Goal: Task Accomplishment & Management: Complete application form

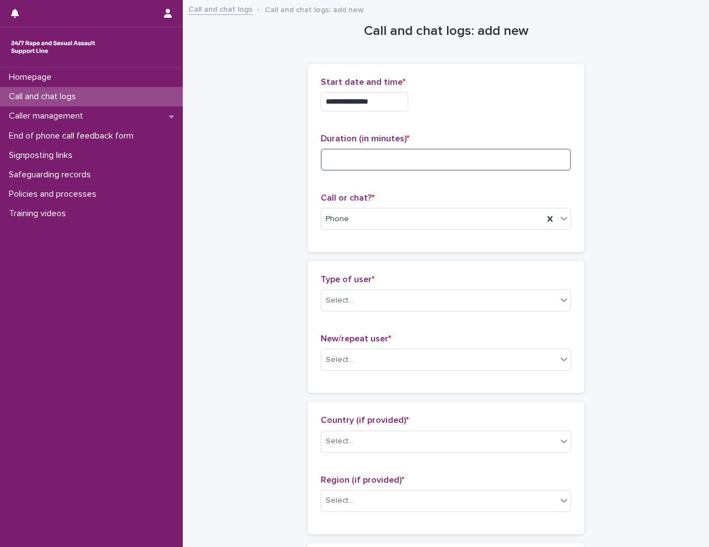
click at [371, 165] on input at bounding box center [446, 159] width 250 height 22
type input "**"
click at [311, 245] on div "**********" at bounding box center [445, 158] width 277 height 188
click at [361, 299] on div "Select..." at bounding box center [438, 300] width 235 height 18
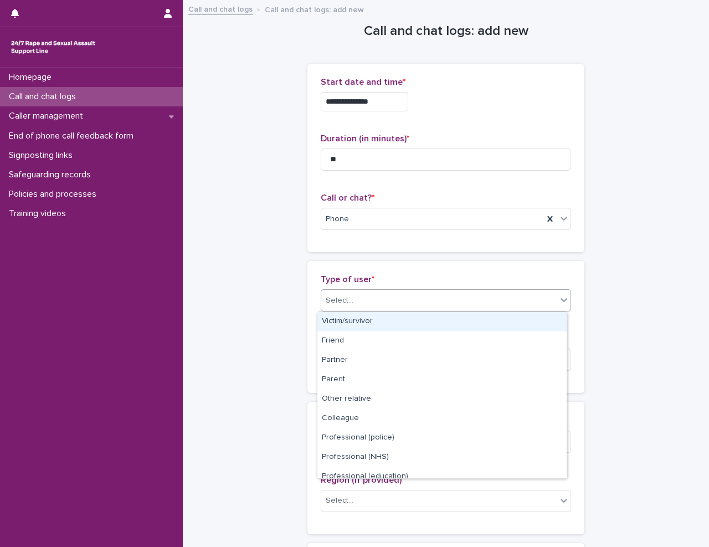
click at [365, 323] on div "Victim/survivor" at bounding box center [441, 321] width 249 height 19
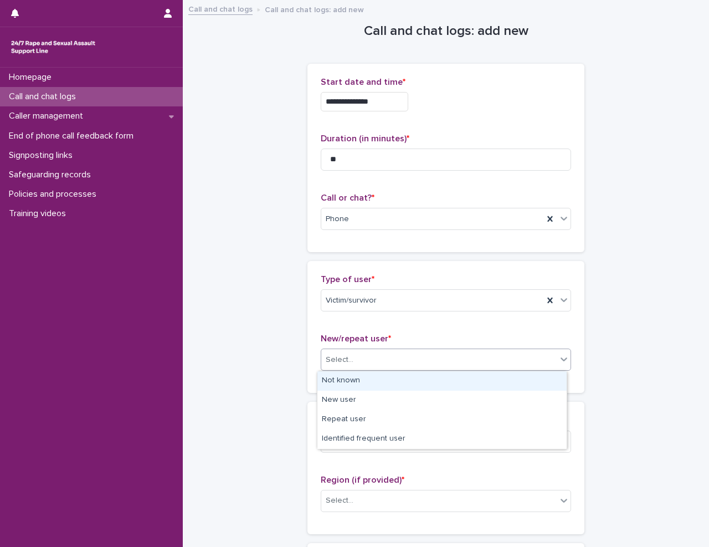
click at [362, 357] on div "Select..." at bounding box center [438, 360] width 235 height 18
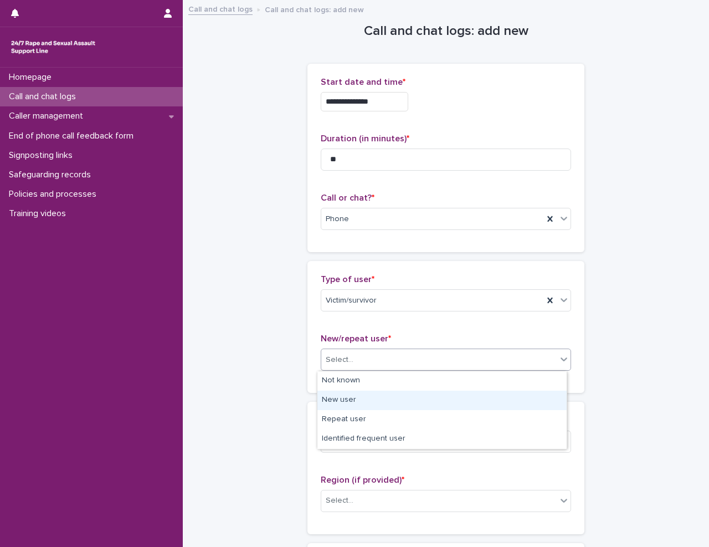
drag, startPoint x: 362, startPoint y: 385, endPoint x: 365, endPoint y: 407, distance: 21.9
click at [364, 405] on div "New user" at bounding box center [441, 400] width 249 height 19
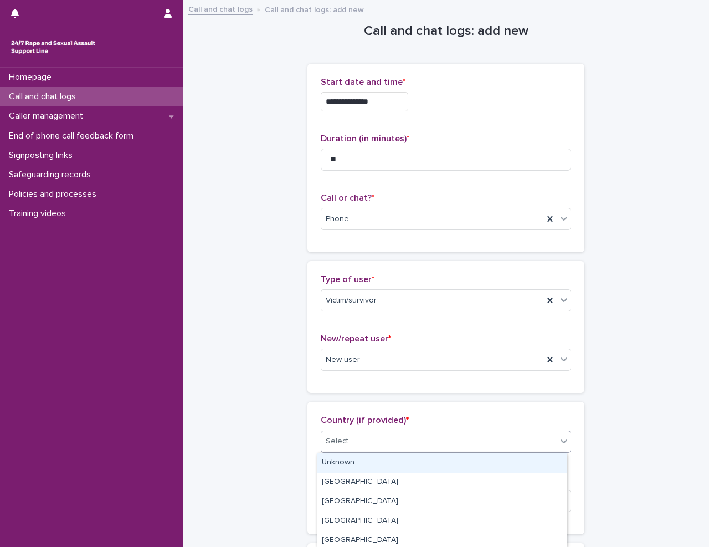
click at [369, 443] on div "Select..." at bounding box center [438, 441] width 235 height 18
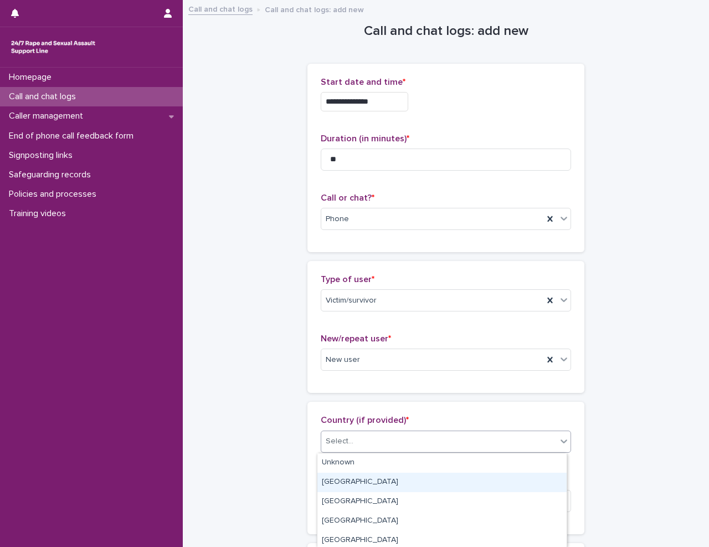
scroll to position [22, 0]
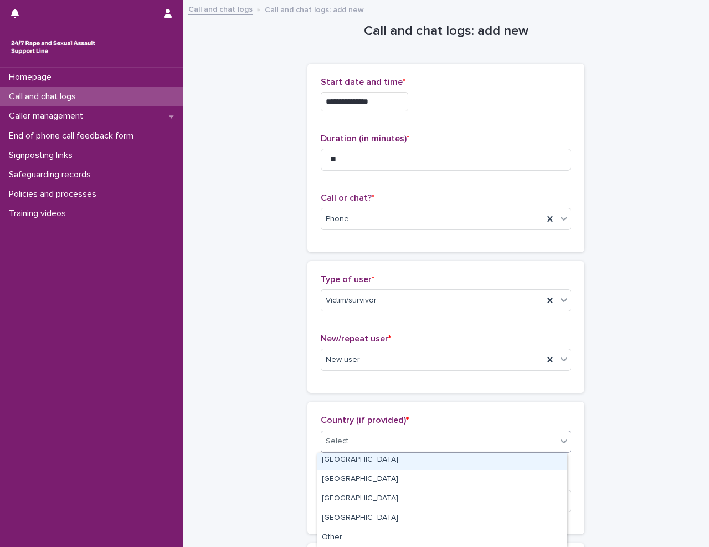
click at [363, 459] on div "[GEOGRAPHIC_DATA]" at bounding box center [441, 459] width 249 height 19
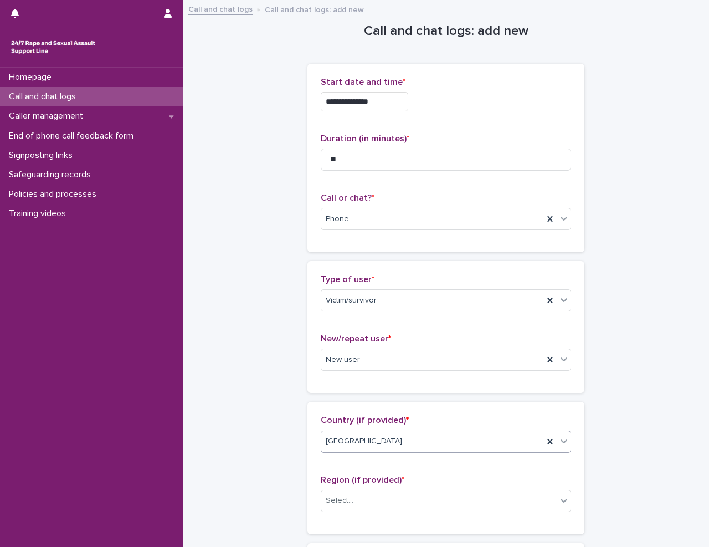
click at [179, 425] on div "Homepage Call and chat logs Caller management End of phone call feedback form S…" at bounding box center [91, 307] width 183 height 479
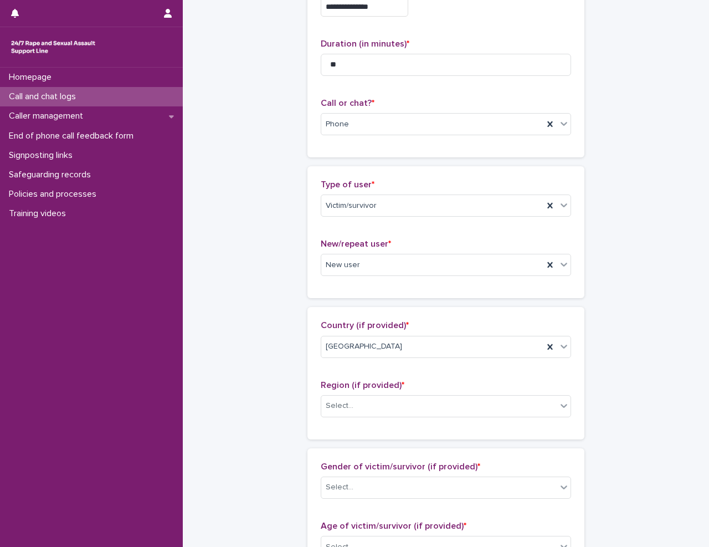
scroll to position [166, 0]
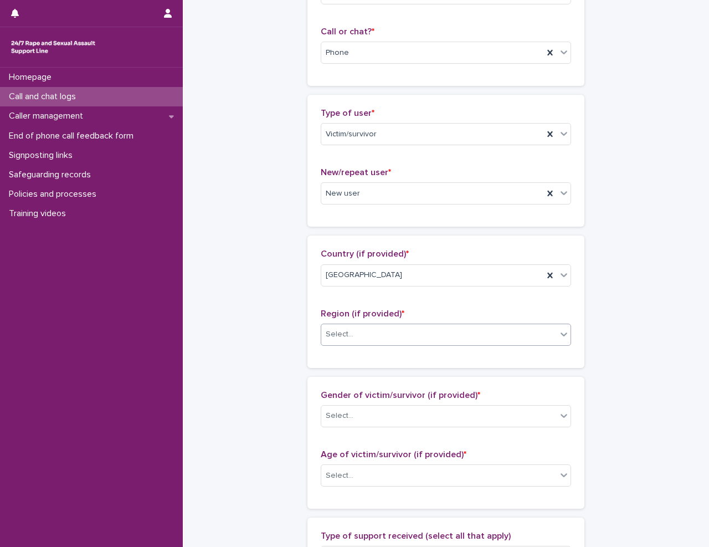
click at [381, 338] on div "Select..." at bounding box center [438, 334] width 235 height 18
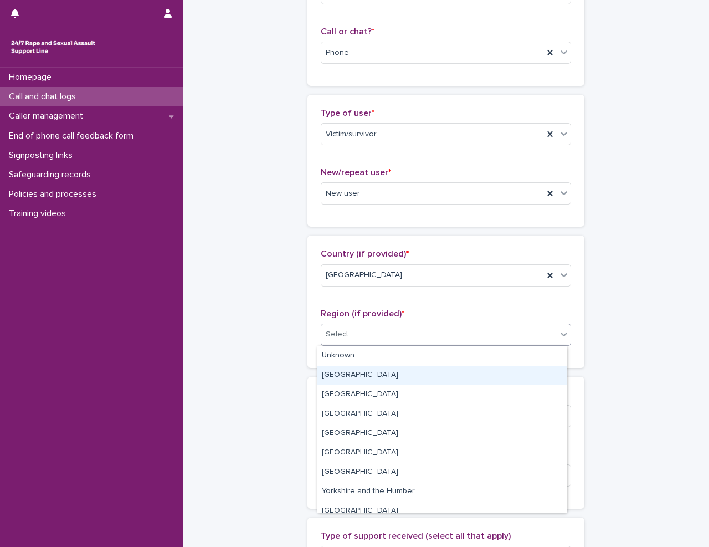
click at [379, 371] on div "[GEOGRAPHIC_DATA]" at bounding box center [441, 375] width 249 height 19
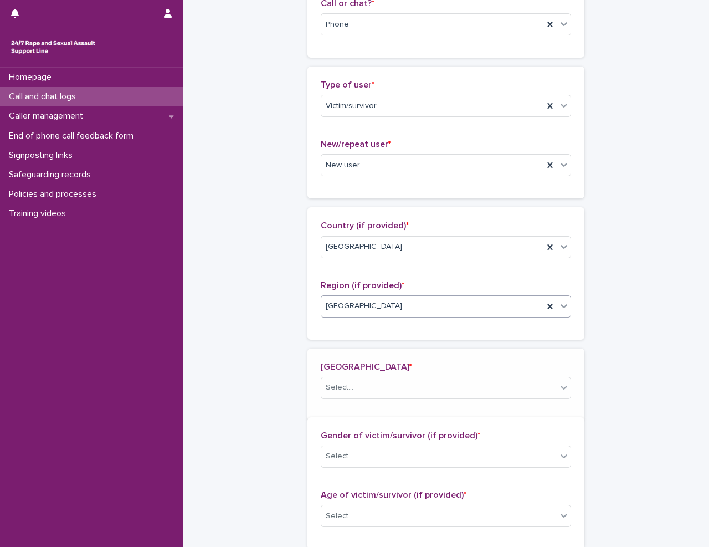
scroll to position [207, 0]
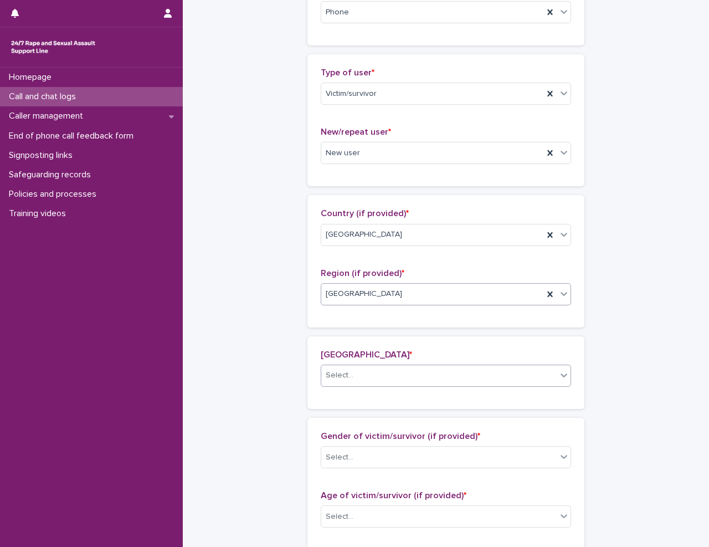
click at [381, 378] on div "Select..." at bounding box center [438, 375] width 235 height 18
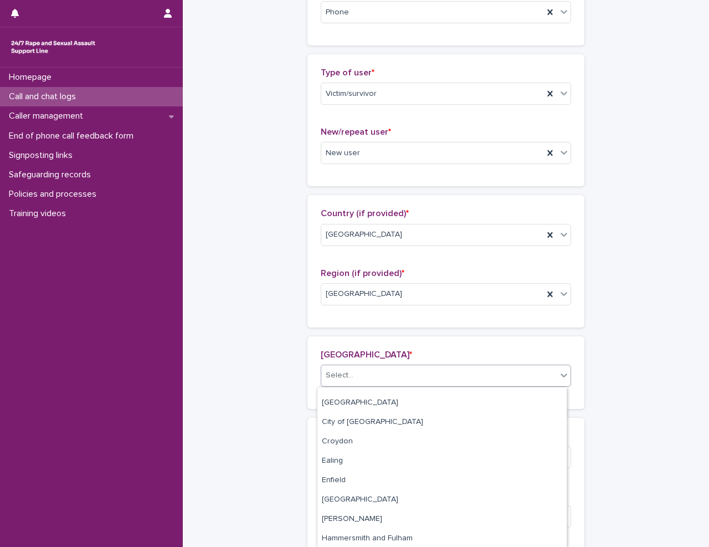
scroll to position [111, 0]
click at [381, 422] on div "City of [GEOGRAPHIC_DATA]" at bounding box center [441, 421] width 249 height 19
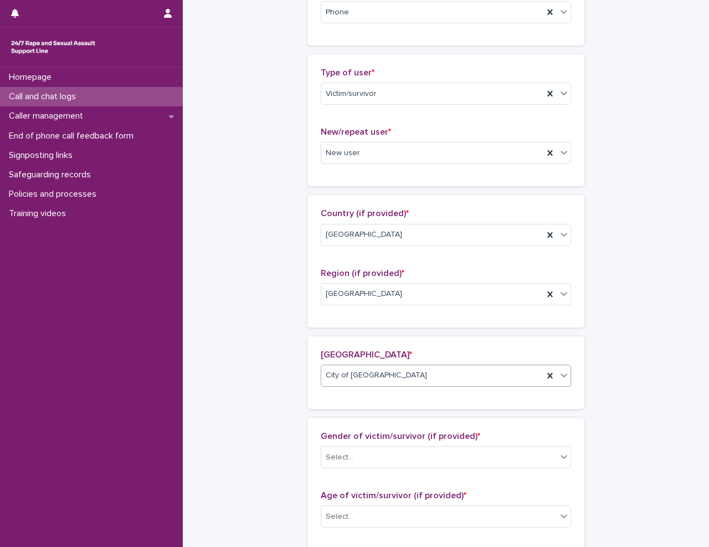
click at [251, 438] on div "**********" at bounding box center [446, 434] width 504 height 1281
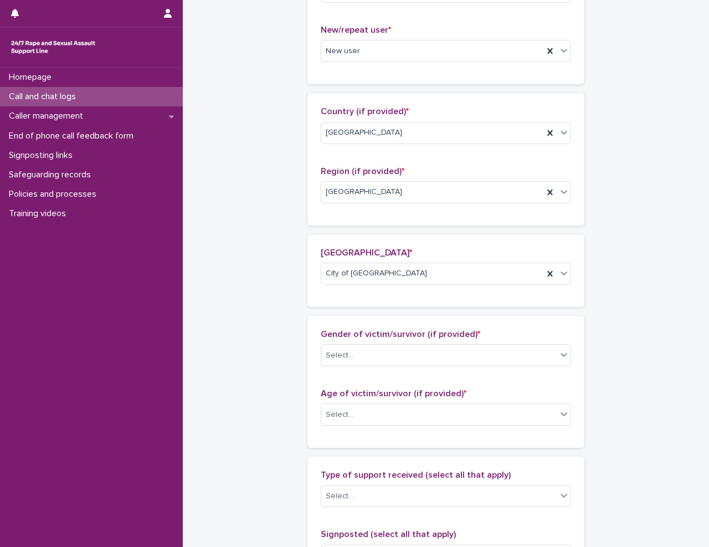
scroll to position [317, 0]
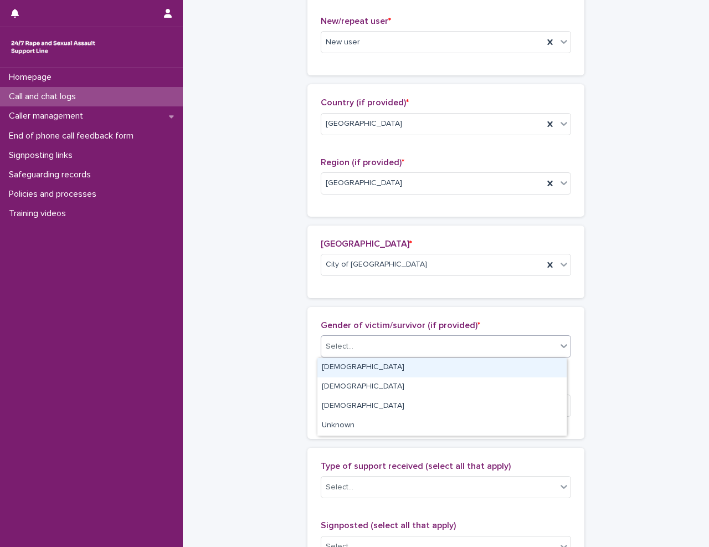
click at [373, 342] on div "Select..." at bounding box center [438, 346] width 235 height 18
click at [378, 371] on div "[DEMOGRAPHIC_DATA]" at bounding box center [441, 367] width 249 height 19
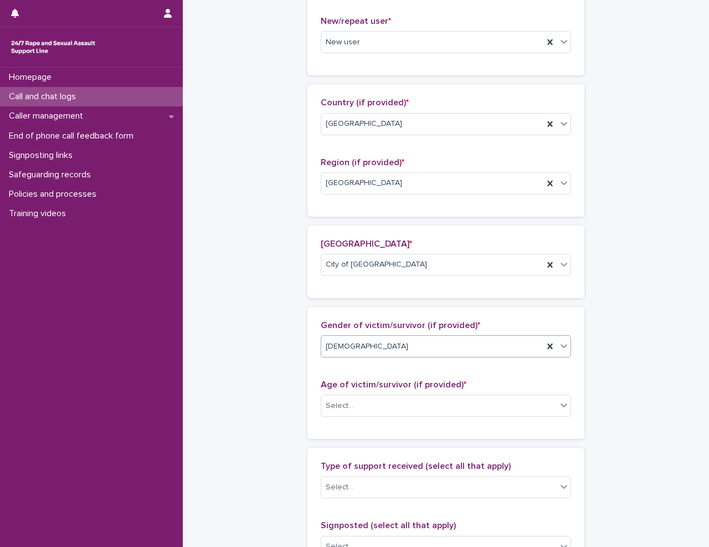
click at [283, 382] on div "**********" at bounding box center [446, 324] width 504 height 1281
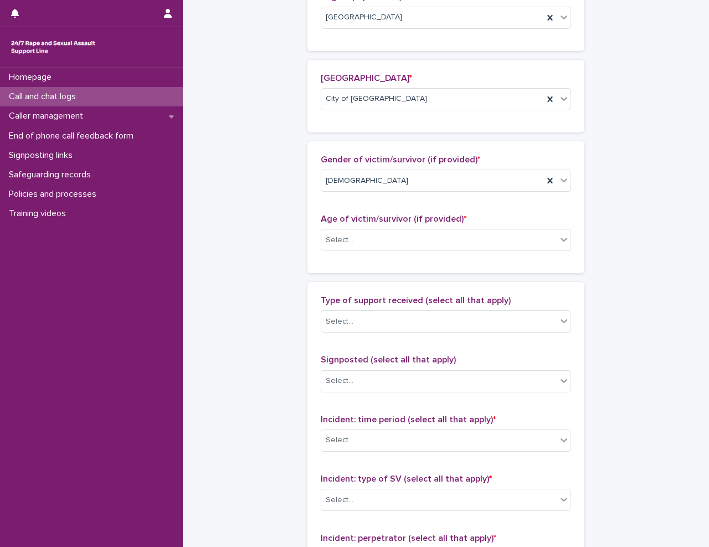
scroll to position [484, 0]
click at [382, 240] on div "Select..." at bounding box center [438, 239] width 235 height 18
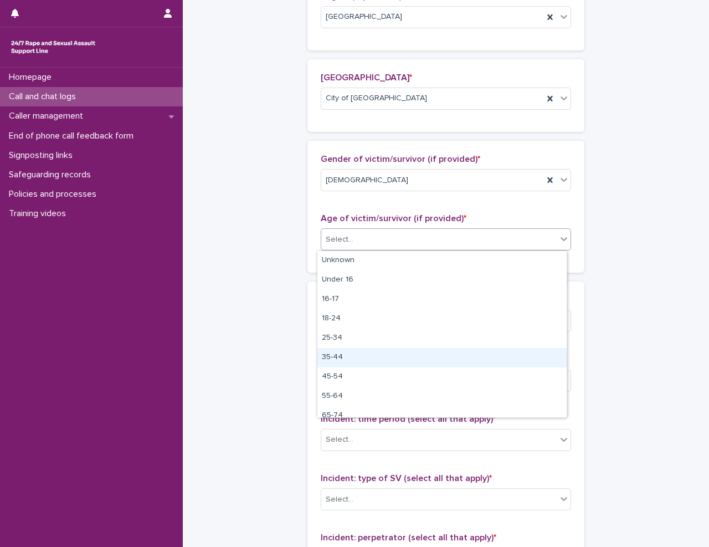
click at [358, 356] on div "35-44" at bounding box center [441, 357] width 249 height 19
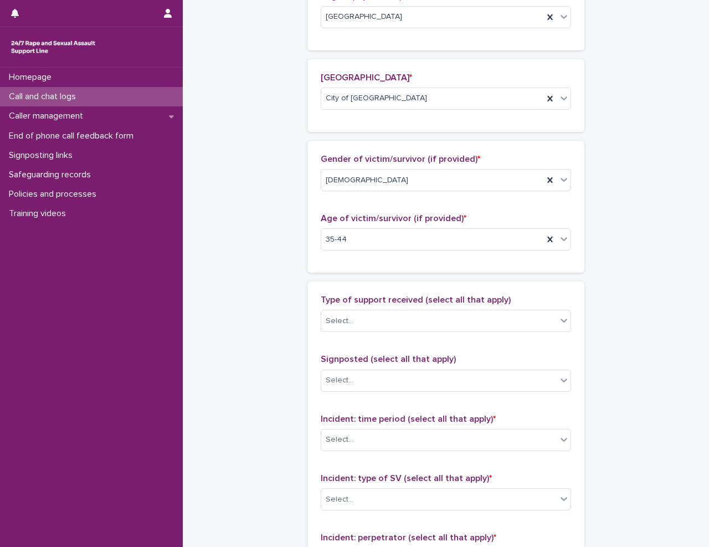
click at [234, 360] on div "**********" at bounding box center [446, 158] width 504 height 1281
click at [363, 317] on div "Select..." at bounding box center [438, 321] width 235 height 18
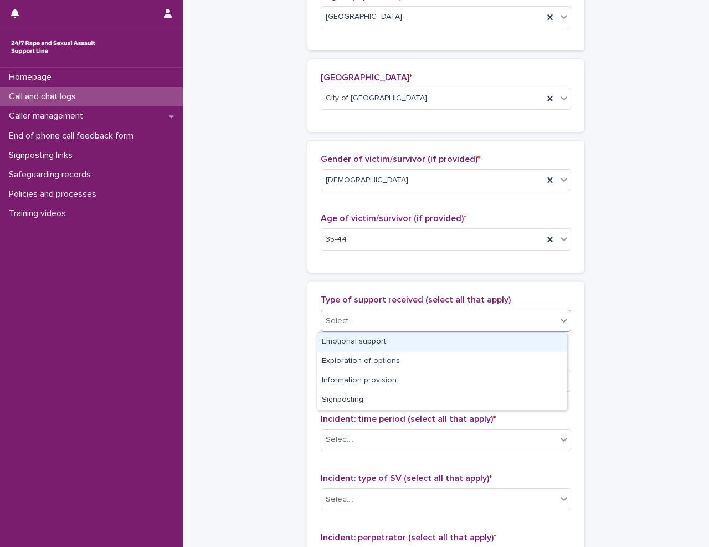
click at [363, 343] on div "Emotional support" at bounding box center [441, 341] width 249 height 19
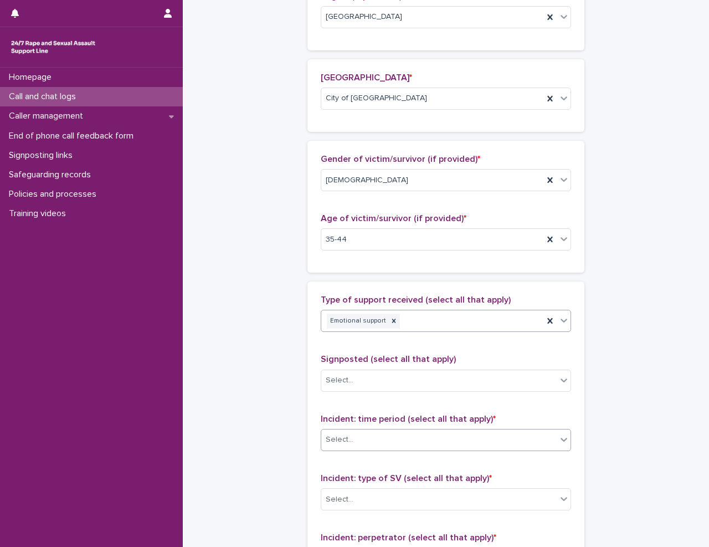
click at [383, 432] on div "Select..." at bounding box center [438, 439] width 235 height 18
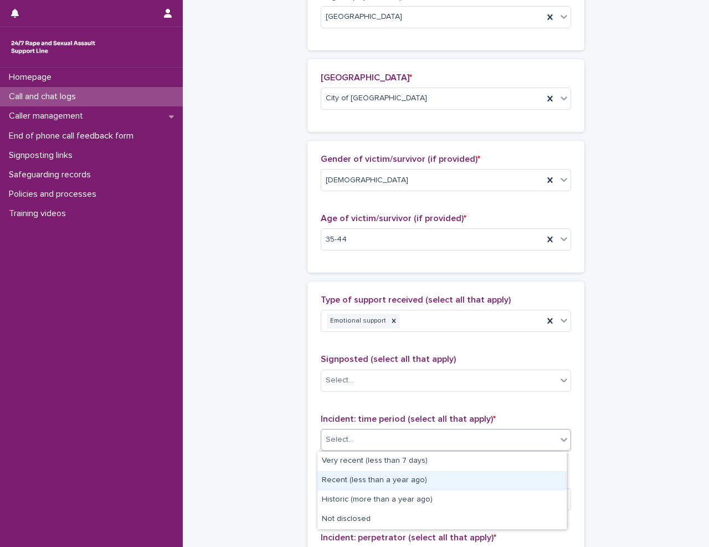
click at [405, 479] on div "Recent (less than a year ago)" at bounding box center [441, 480] width 249 height 19
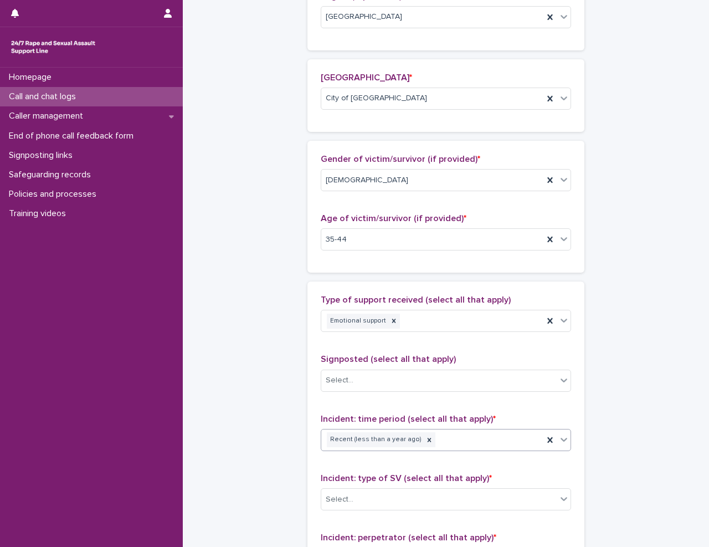
click at [273, 459] on div "**********" at bounding box center [446, 158] width 504 height 1281
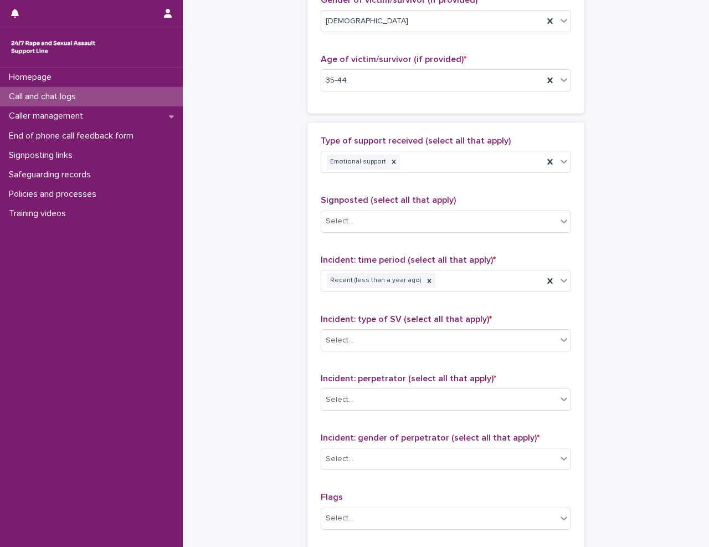
scroll to position [650, 0]
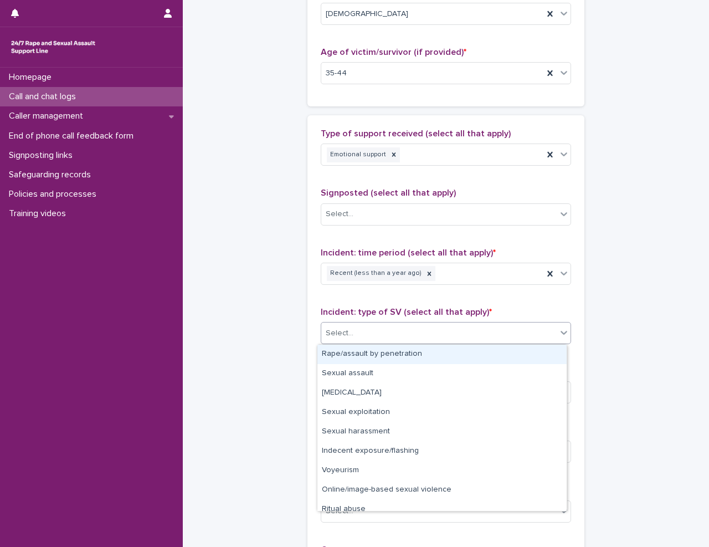
click at [373, 327] on div "Select..." at bounding box center [438, 333] width 235 height 18
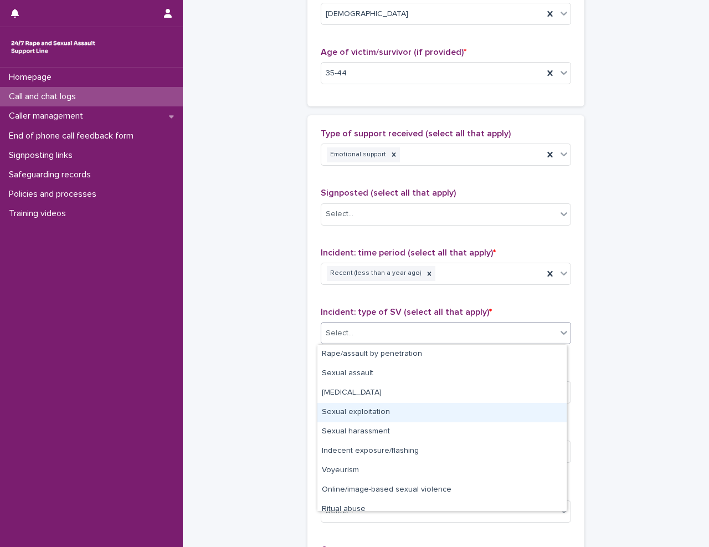
scroll to position [28, 0]
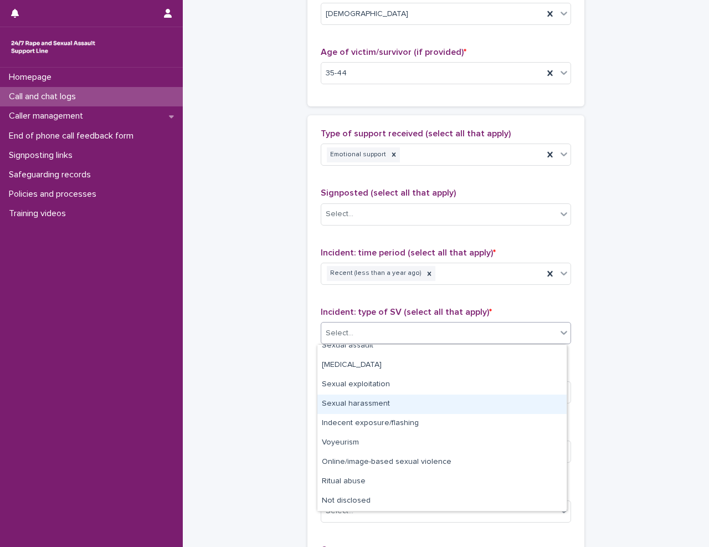
click at [388, 402] on div "Sexual harassment" at bounding box center [441, 403] width 249 height 19
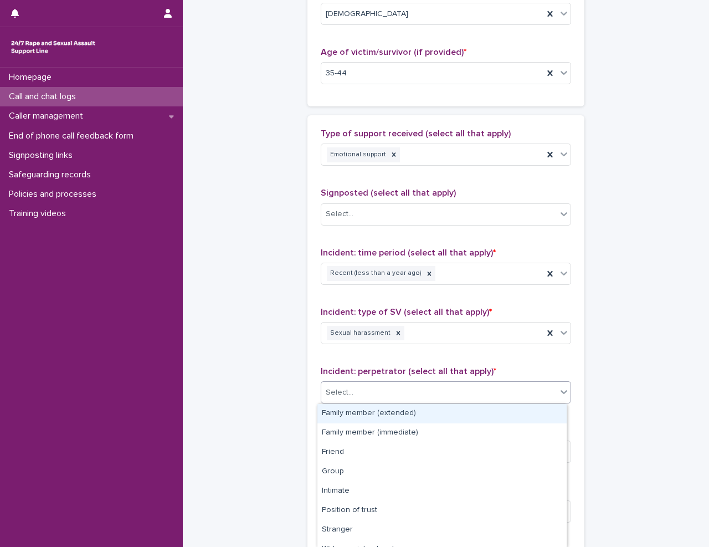
click at [397, 391] on div "Select..." at bounding box center [438, 392] width 235 height 18
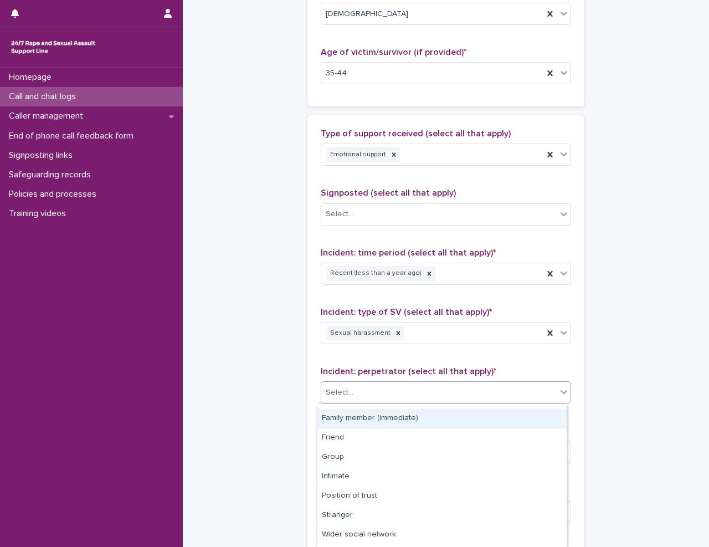
scroll to position [0, 0]
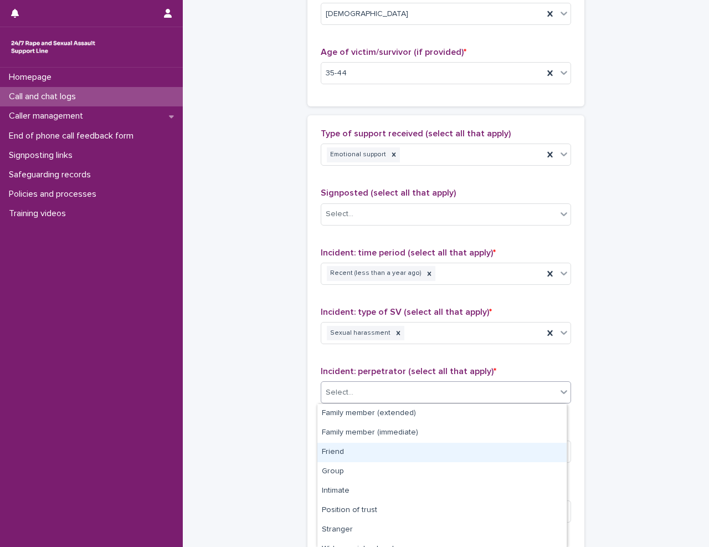
click at [383, 450] on div "Friend" at bounding box center [441, 452] width 249 height 19
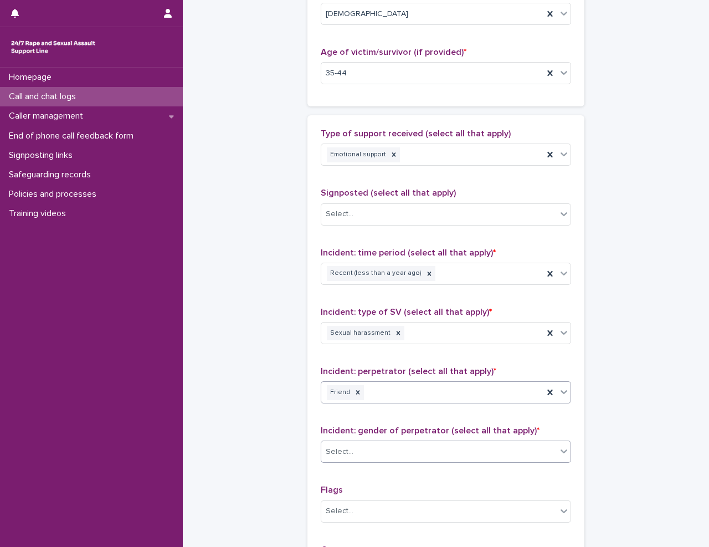
click at [379, 453] on div "Select..." at bounding box center [438, 452] width 235 height 18
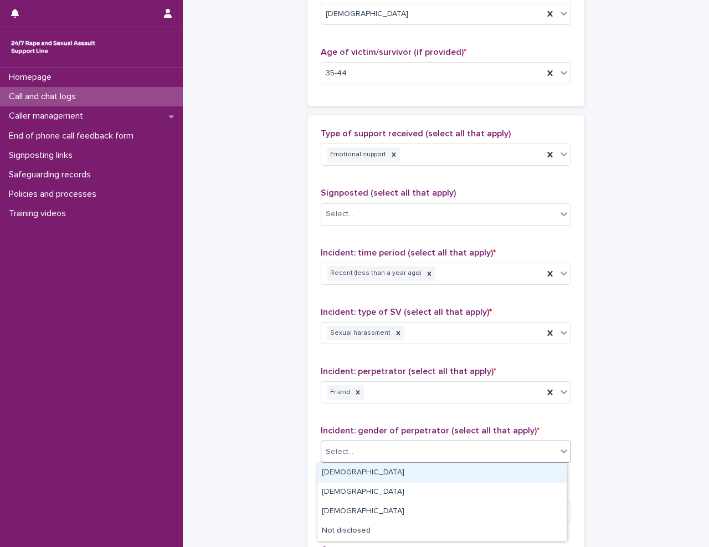
click at [372, 472] on div "[DEMOGRAPHIC_DATA]" at bounding box center [441, 472] width 249 height 19
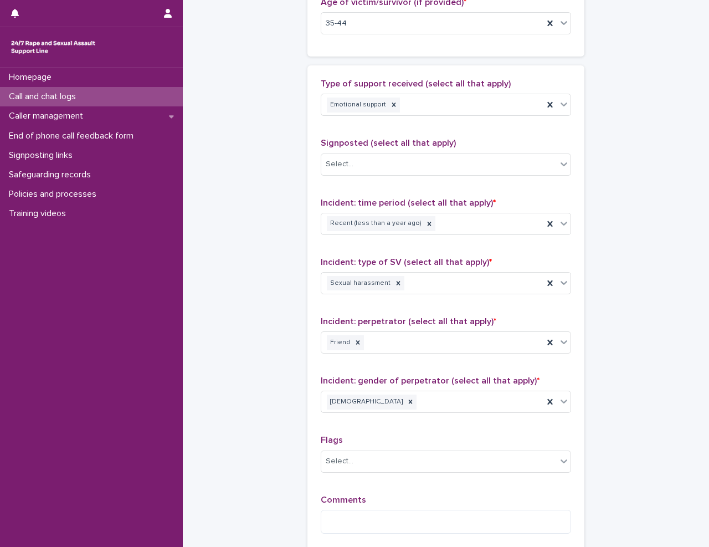
scroll to position [761, 0]
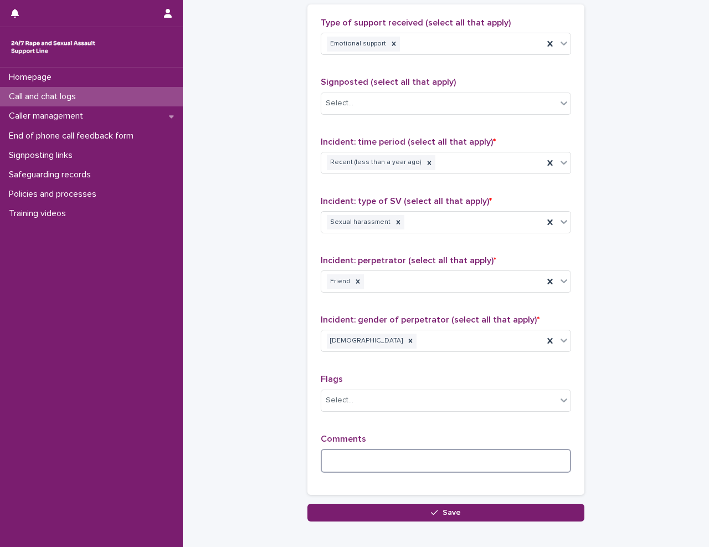
click at [381, 461] on textarea at bounding box center [446, 461] width 250 height 24
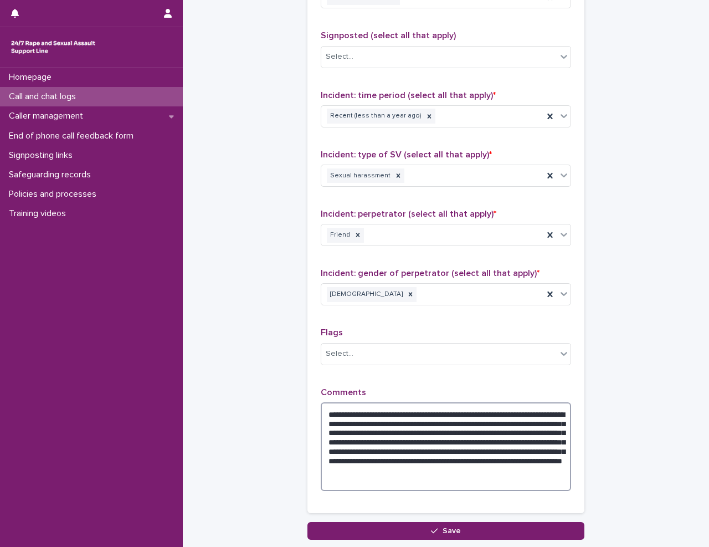
scroll to position [871, 0]
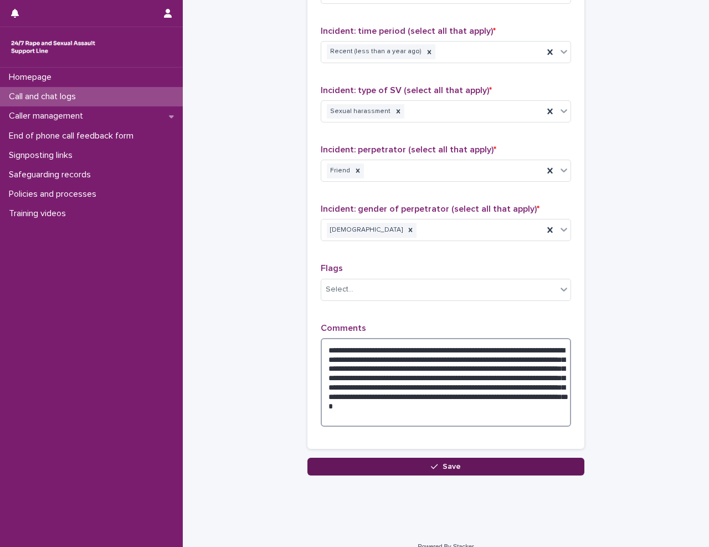
type textarea "**********"
click at [426, 465] on button "Save" at bounding box center [445, 467] width 277 height 18
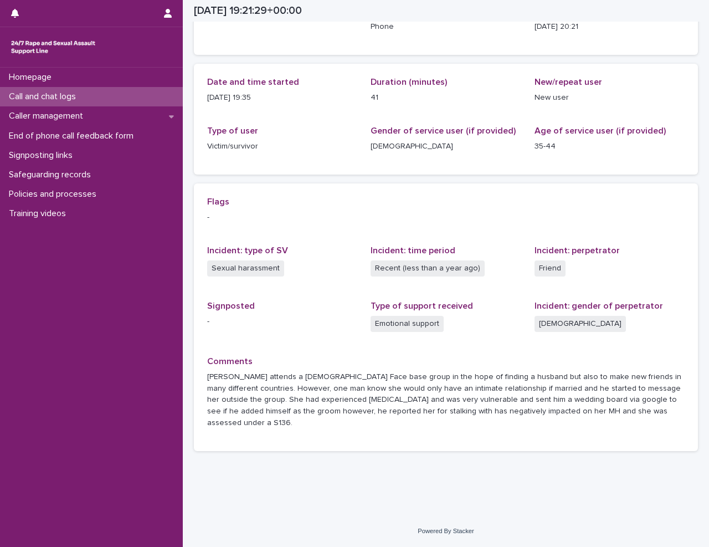
scroll to position [76, 0]
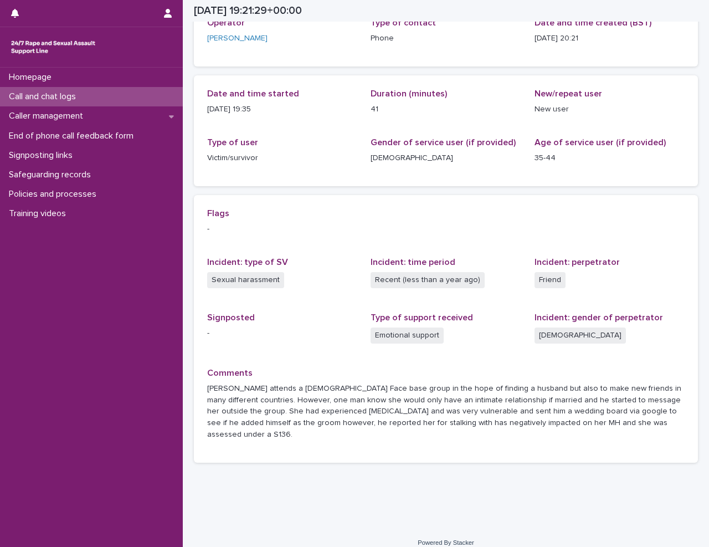
click at [73, 97] on p "Call and chat logs" at bounding box center [44, 96] width 80 height 11
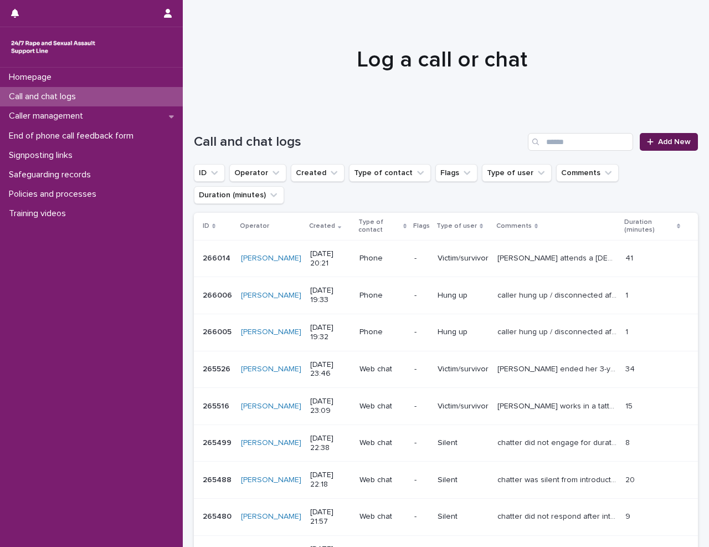
click at [648, 137] on link "Add New" at bounding box center [669, 142] width 58 height 18
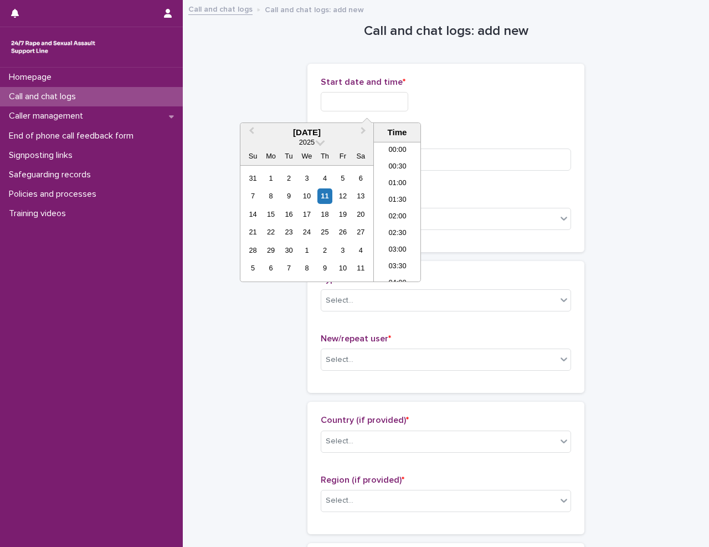
click at [373, 100] on input "text" at bounding box center [365, 101] width 88 height 19
click at [392, 219] on li "20:00" at bounding box center [397, 211] width 47 height 17
click at [397, 104] on input "**********" at bounding box center [365, 101] width 88 height 19
click at [398, 228] on li "20:30" at bounding box center [397, 228] width 47 height 17
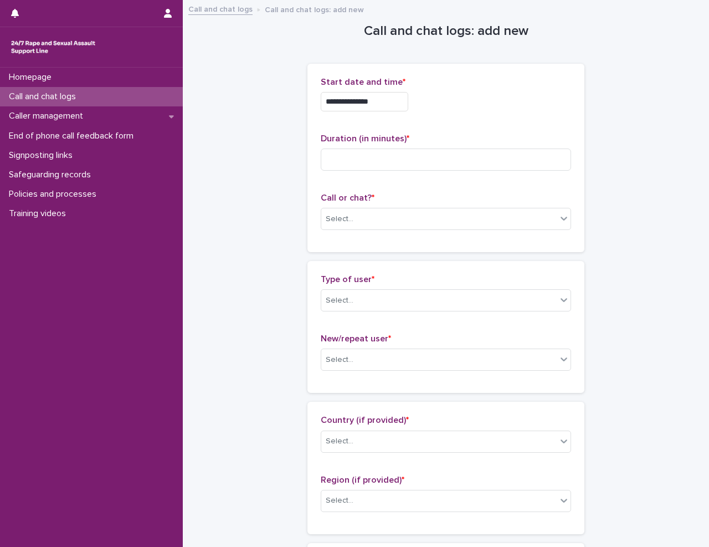
type input "**********"
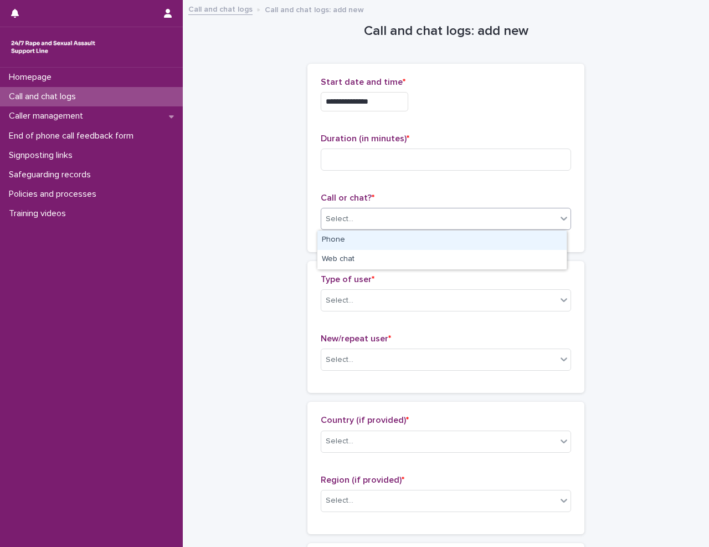
click at [362, 218] on div "Select..." at bounding box center [438, 219] width 235 height 18
click at [369, 239] on div "Phone" at bounding box center [441, 239] width 249 height 19
